Goal: Task Accomplishment & Management: Use online tool/utility

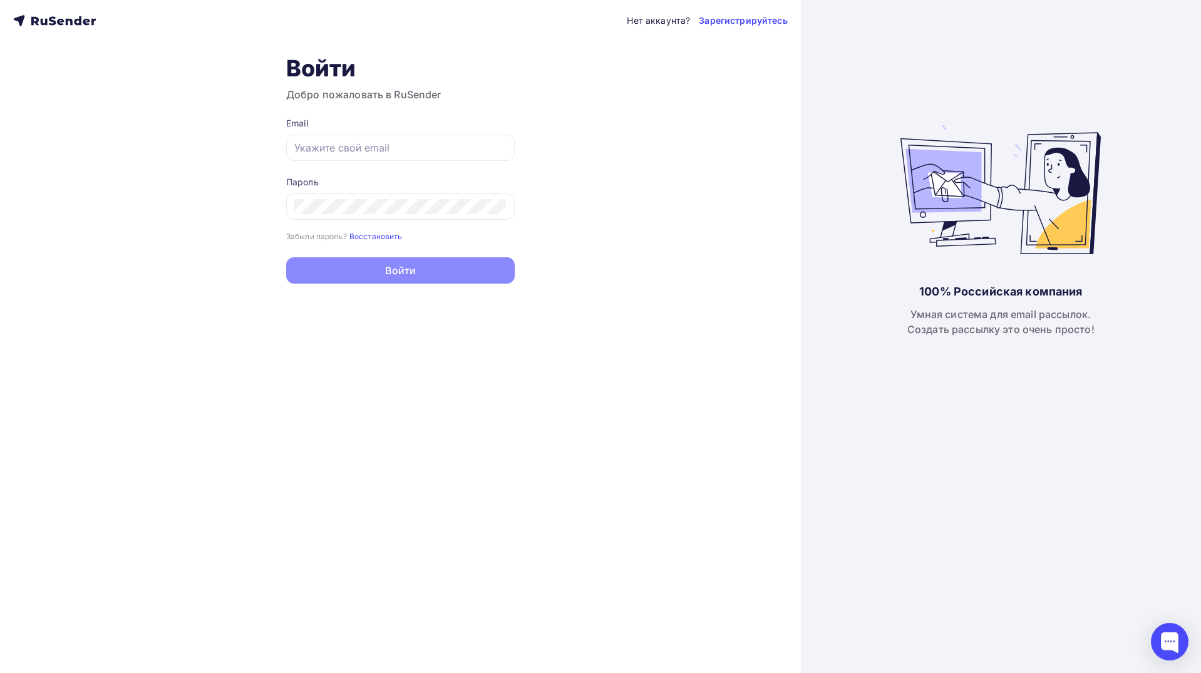
type input "[EMAIL_ADDRESS][DOMAIN_NAME]"
click at [356, 273] on button "Войти" at bounding box center [400, 270] width 229 height 26
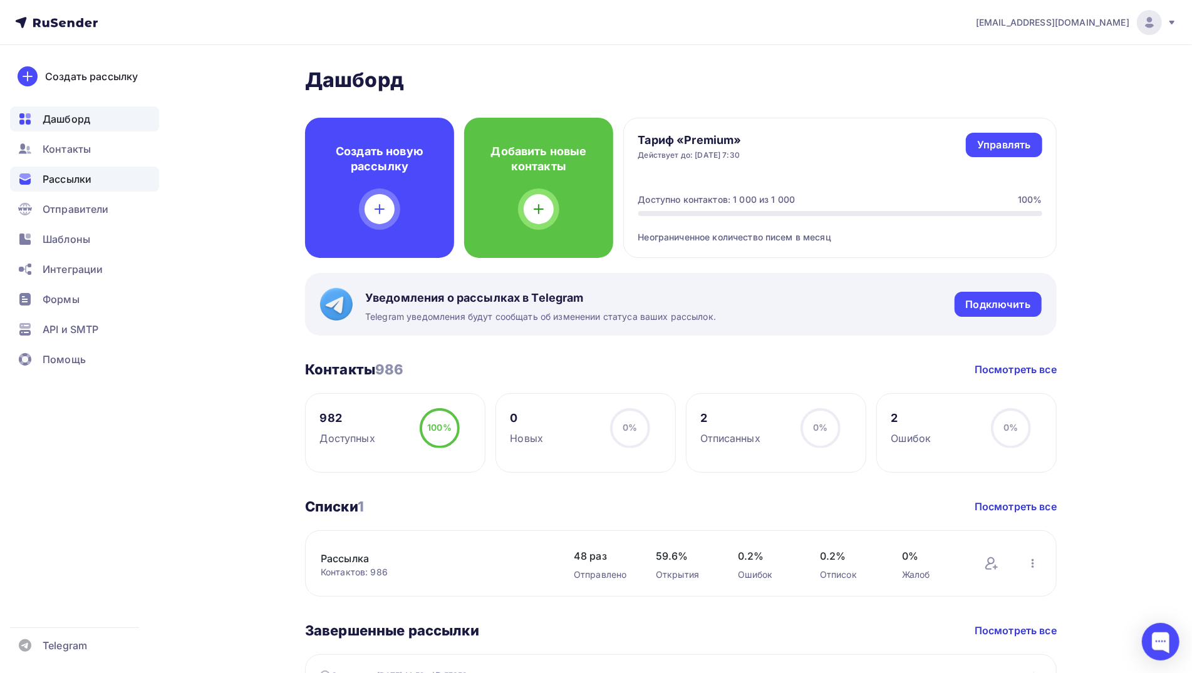
click at [84, 172] on span "Рассылки" at bounding box center [67, 179] width 49 height 15
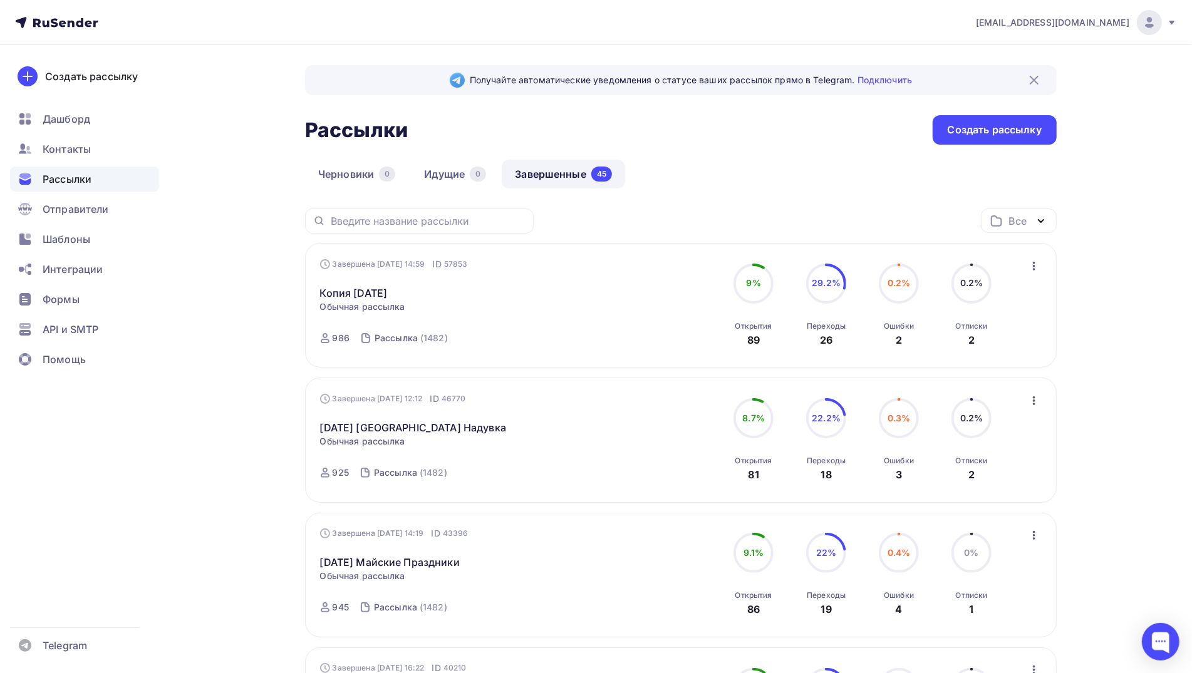
click at [1032, 263] on icon "button" at bounding box center [1034, 266] width 15 height 15
click at [986, 351] on div "Копировать в новую" at bounding box center [977, 348] width 128 height 15
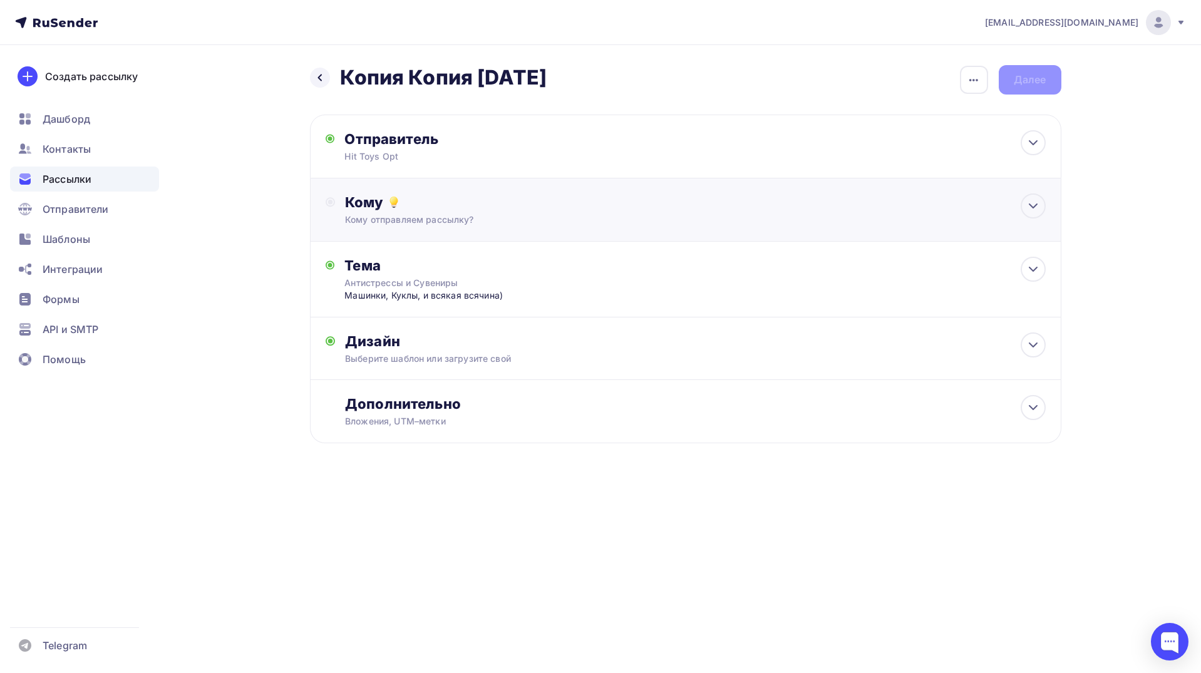
click at [507, 215] on div "Кому отправляем рассылку?" at bounding box center [660, 220] width 631 height 13
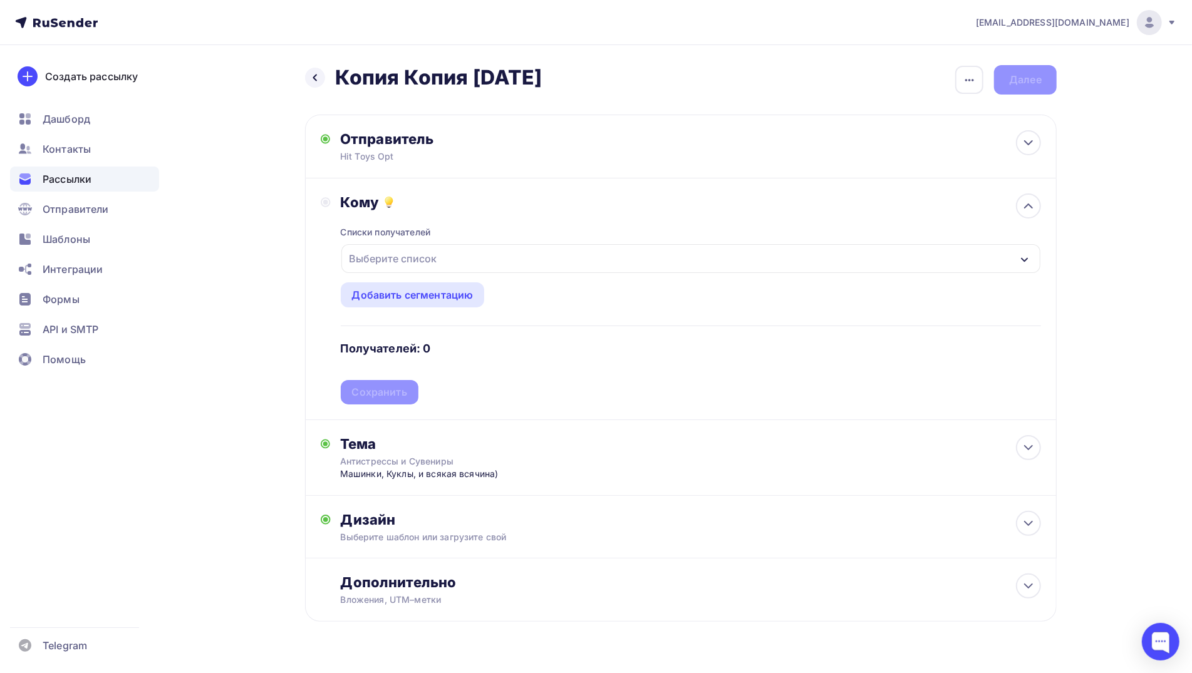
click at [415, 256] on div "Выберите список" at bounding box center [394, 258] width 98 height 23
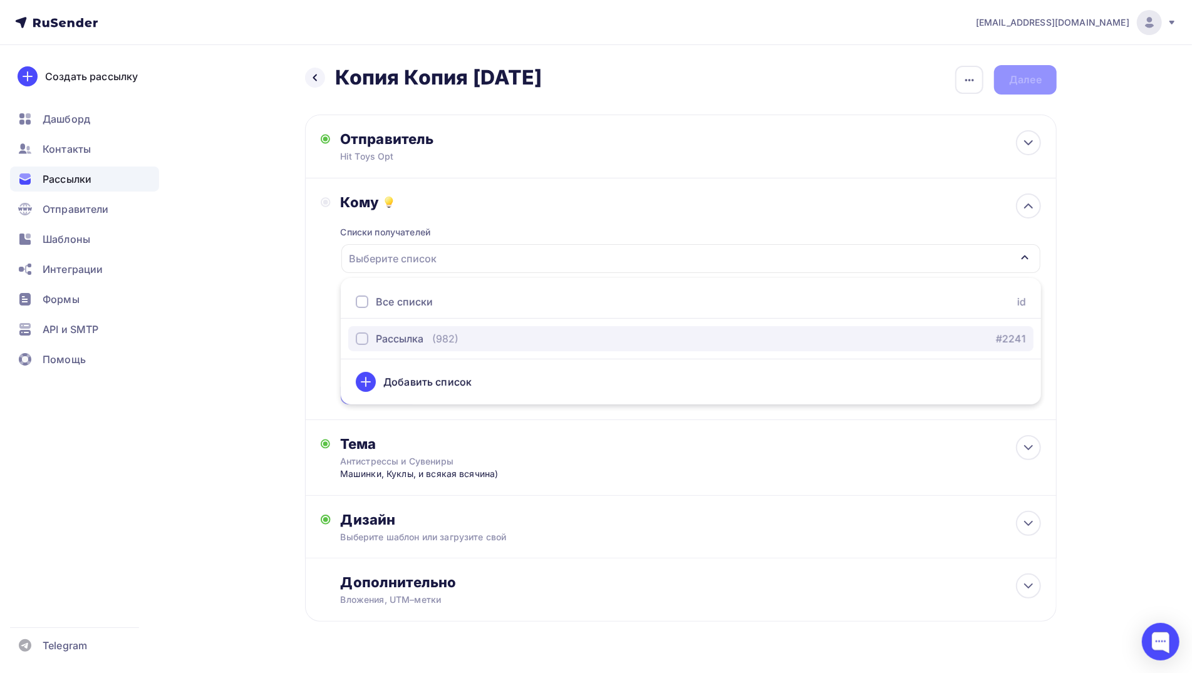
click at [395, 338] on div "Рассылка" at bounding box center [400, 338] width 48 height 15
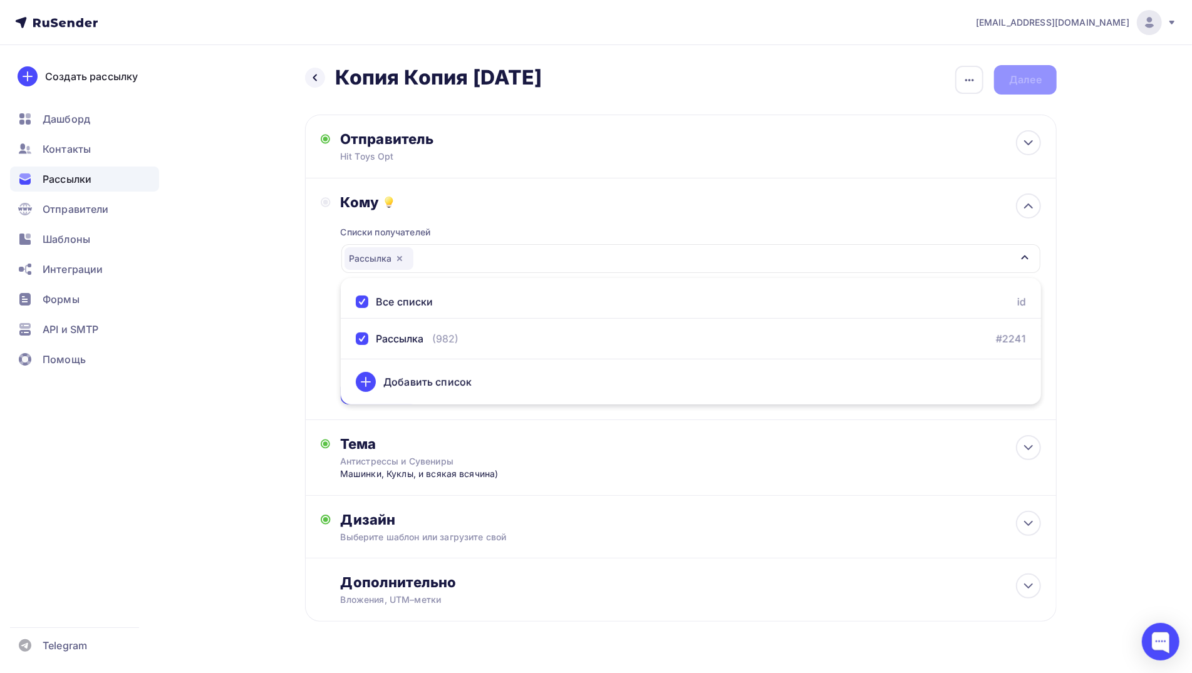
click at [257, 345] on div "Назад Копия Копия [DATE] Копия Копия [DATE] Закончить позже Переименовать рассы…" at bounding box center [596, 374] width 1027 height 658
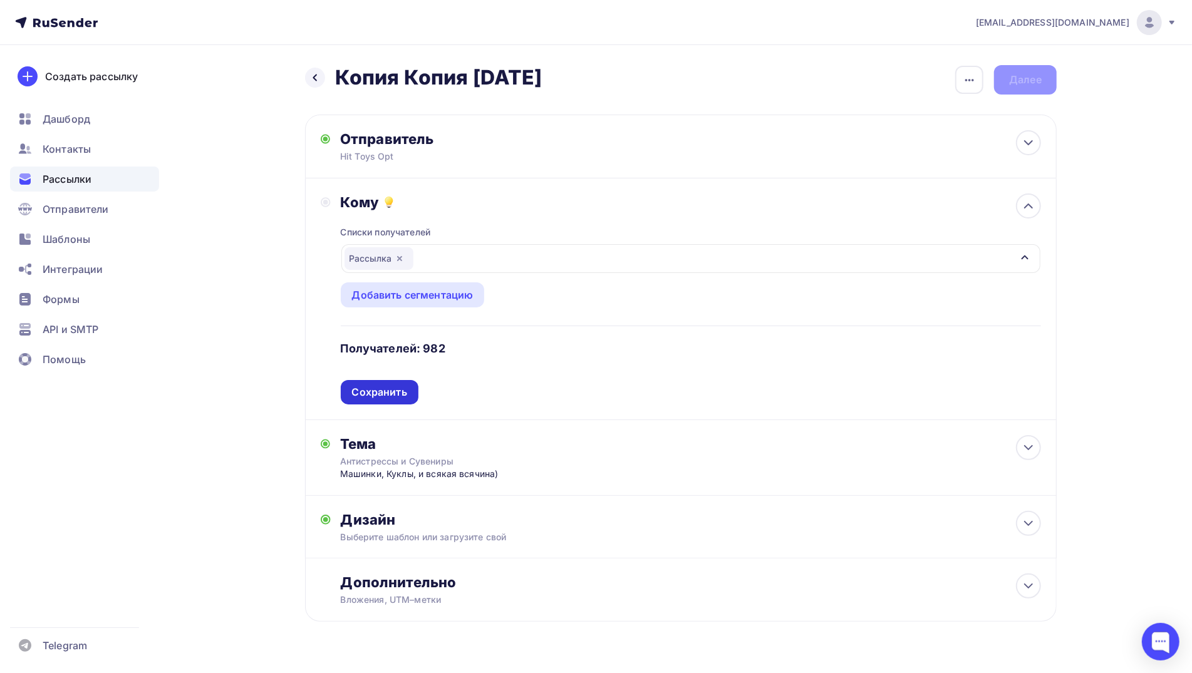
click at [392, 392] on div "Сохранить" at bounding box center [379, 392] width 55 height 14
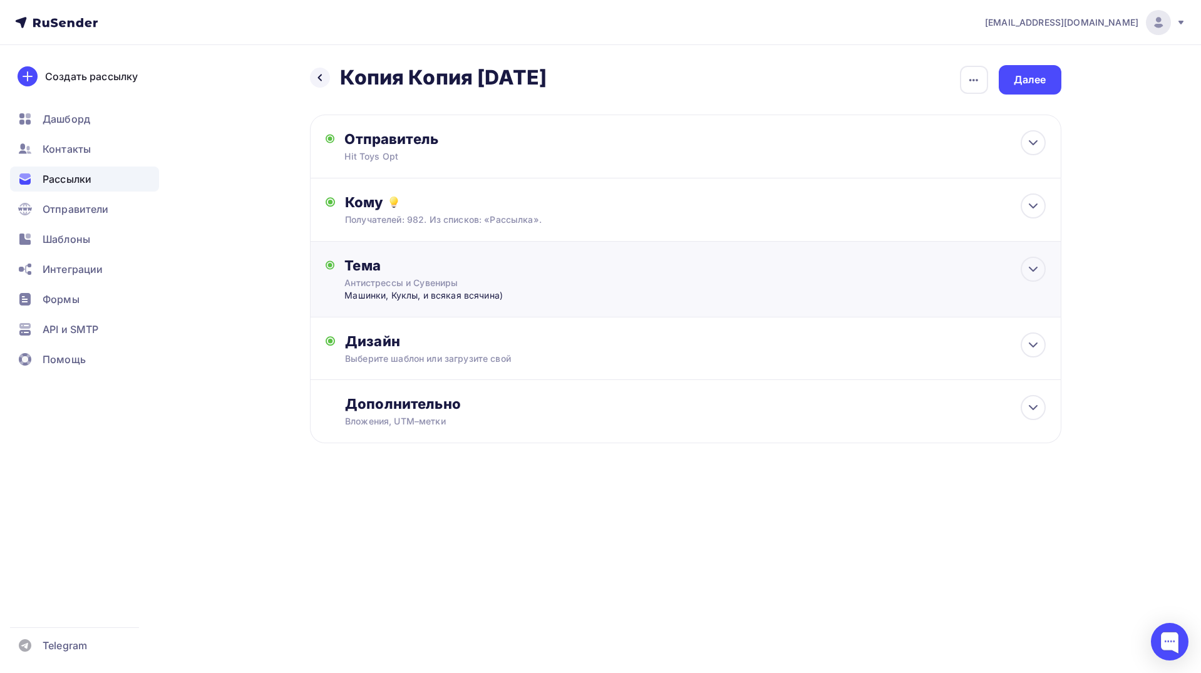
click at [391, 286] on div "Антистрессы и Сувениры" at bounding box center [456, 283] width 223 height 13
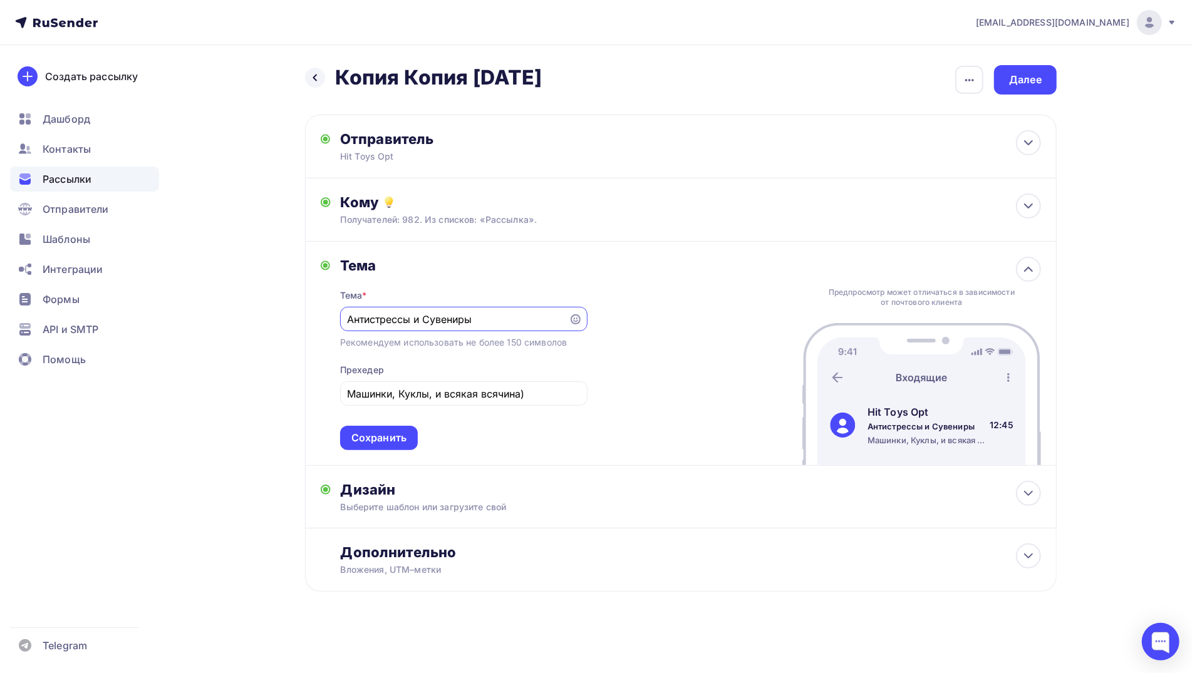
drag, startPoint x: 501, startPoint y: 318, endPoint x: 277, endPoint y: 319, distance: 223.6
click at [277, 319] on div "Назад Копия Копия [DATE] Копия Копия [DATE] Закончить позже Переименовать рассы…" at bounding box center [596, 359] width 1027 height 628
type input "С"
type input "Закупки на Новый 2026 год!"
drag, startPoint x: 544, startPoint y: 397, endPoint x: 210, endPoint y: 390, distance: 333.3
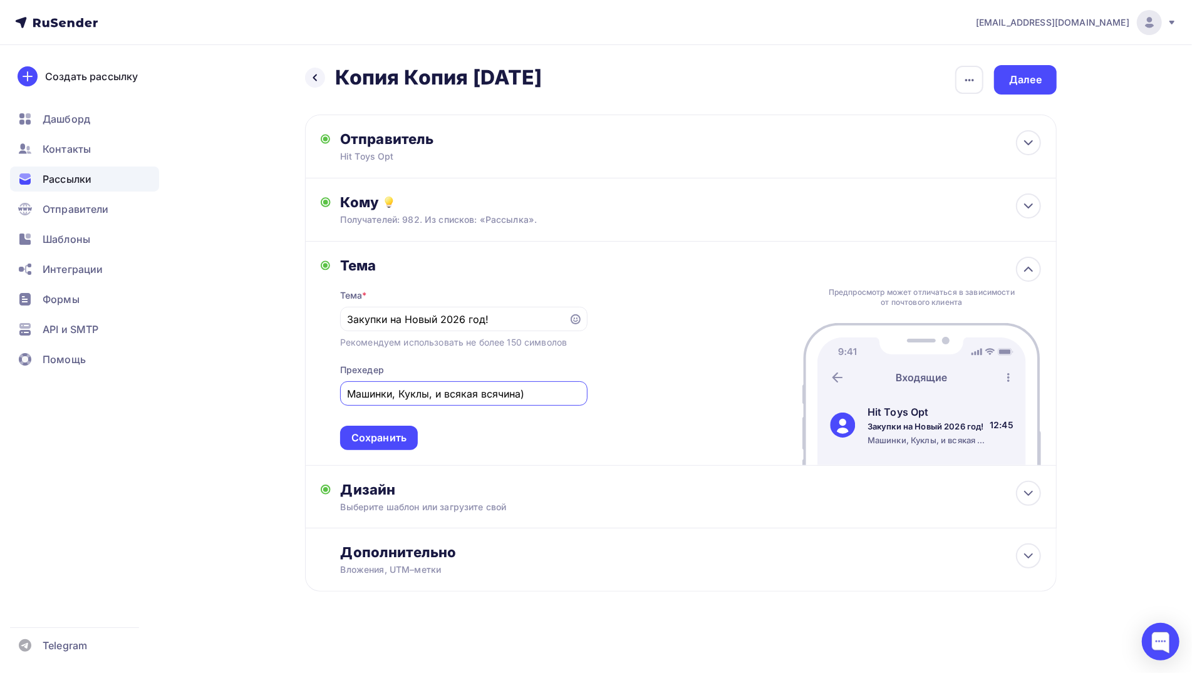
click at [210, 390] on div "Назад Копия Копия [DATE] Копия Копия [DATE] Закончить позже Переименовать рассы…" at bounding box center [596, 359] width 1027 height 628
type input "Торговля точно будет, если будет что продавать)"
click at [374, 444] on div "Сохранить" at bounding box center [378, 438] width 55 height 14
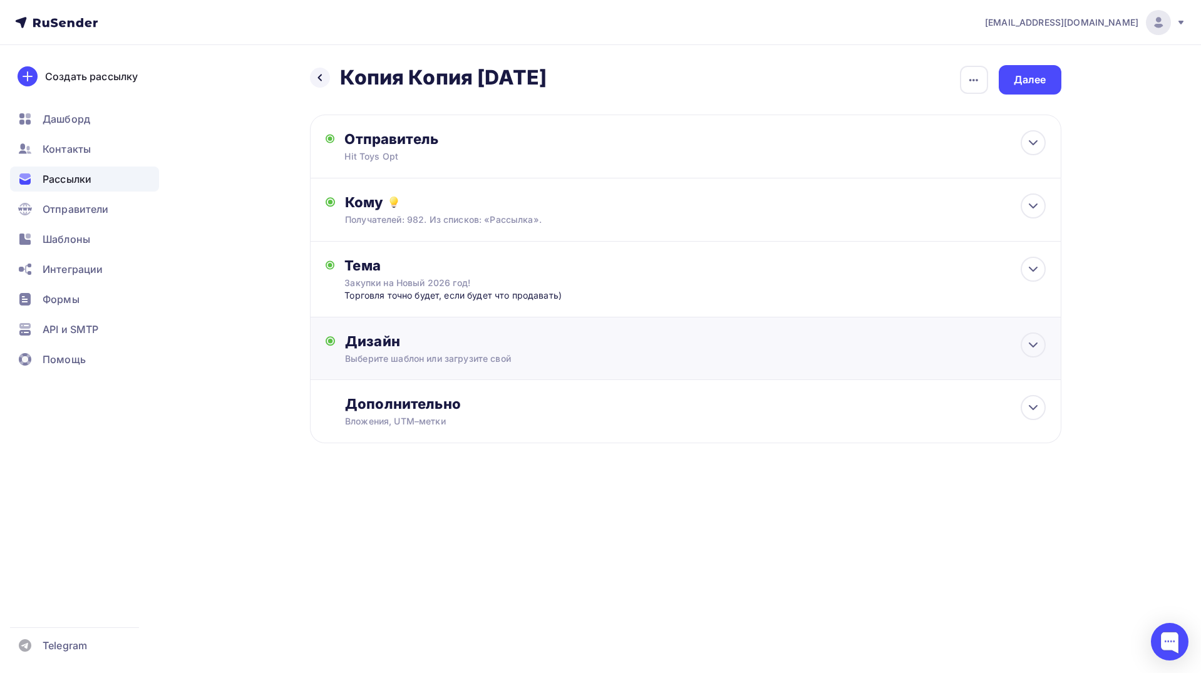
click at [417, 352] on div "Дизайн Выберите шаблон или загрузите свой Размер письма: 122 Kb Заменить шаблон…" at bounding box center [695, 349] width 700 height 33
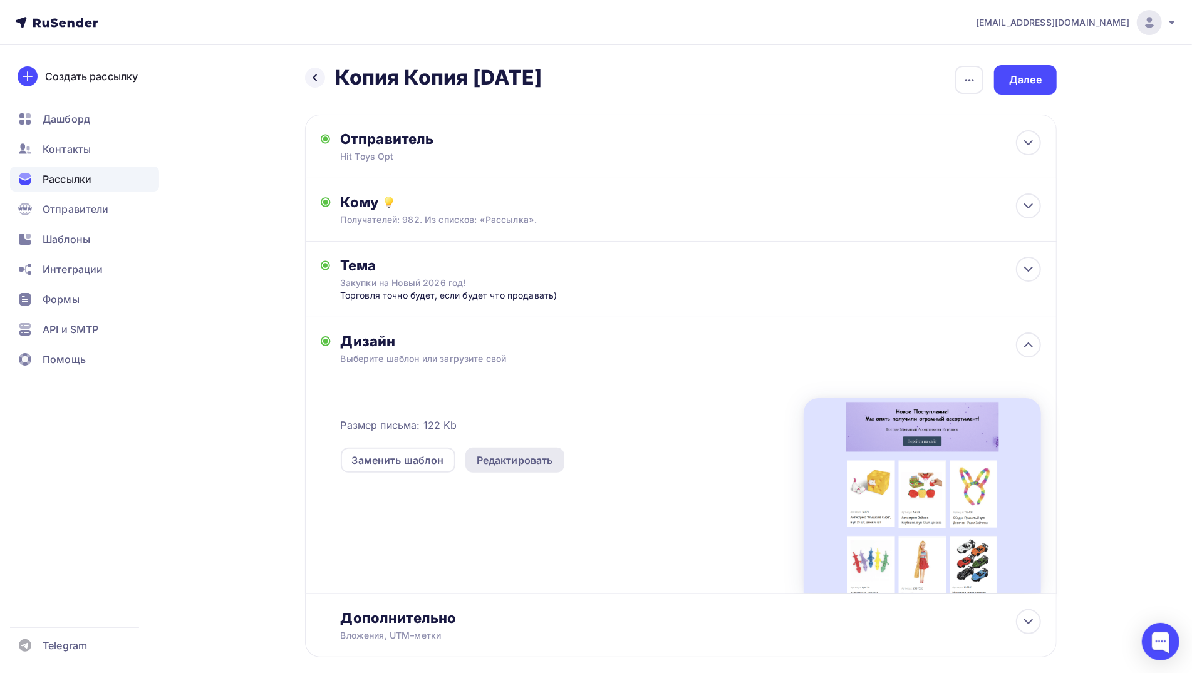
click at [534, 457] on div "Редактировать" at bounding box center [515, 460] width 76 height 15
